Goal: Entertainment & Leisure: Consume media (video, audio)

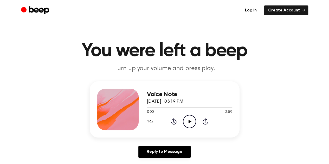
click at [243, 56] on h1 "You were left a beep" at bounding box center [165, 51] width 267 height 19
click at [191, 124] on icon "Play Audio" at bounding box center [189, 121] width 13 height 13
click at [151, 121] on button "1.0x" at bounding box center [151, 121] width 8 height 9
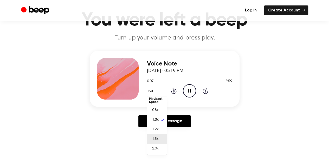
click at [152, 137] on span "1.5x" at bounding box center [155, 139] width 7 height 5
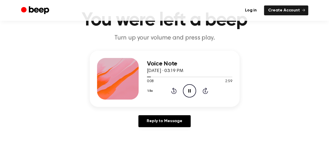
click at [274, 119] on div "Voice Note [DATE] · 03:19 PM 0:08 2:59 Your browser does not support the [objec…" at bounding box center [164, 91] width 317 height 81
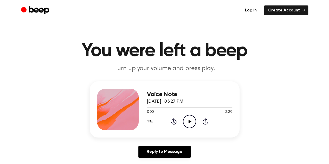
click at [189, 121] on icon at bounding box center [190, 121] width 3 height 3
click at [189, 121] on icon at bounding box center [190, 121] width 2 height 3
click at [189, 121] on icon at bounding box center [190, 121] width 3 height 3
click at [189, 121] on icon at bounding box center [190, 121] width 2 height 3
click at [190, 120] on icon "Play Audio" at bounding box center [189, 121] width 13 height 13
